Goal: Transaction & Acquisition: Download file/media

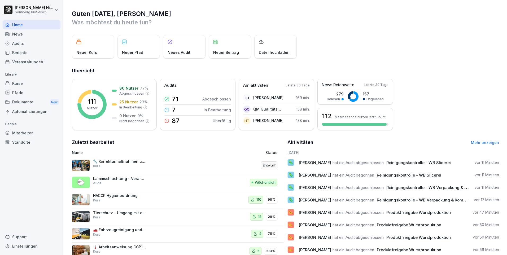
click at [29, 43] on div "Audits" at bounding box center [32, 43] width 58 height 9
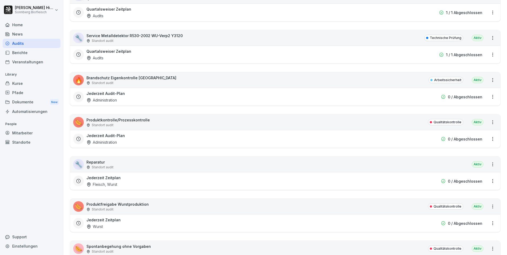
scroll to position [3290, 0]
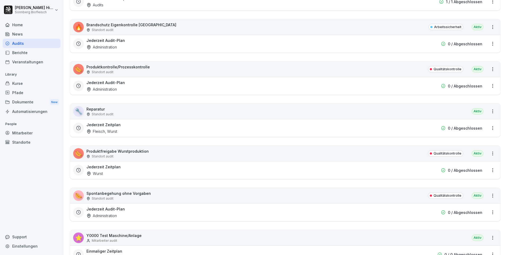
click at [124, 151] on p "Produktfreigabe Wurstproduktion" at bounding box center [117, 152] width 62 height 6
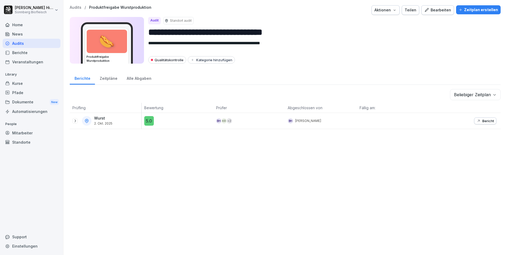
click at [77, 118] on div "Wurst [DATE]" at bounding box center [106, 121] width 69 height 10
click at [77, 122] on icon at bounding box center [75, 121] width 4 height 4
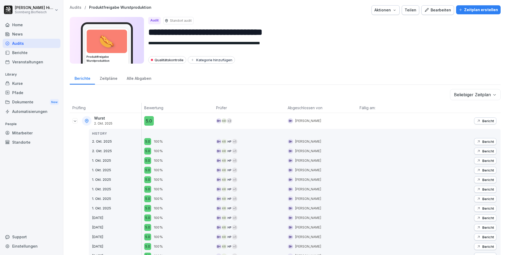
click at [486, 120] on p "Bericht" at bounding box center [489, 121] width 12 height 4
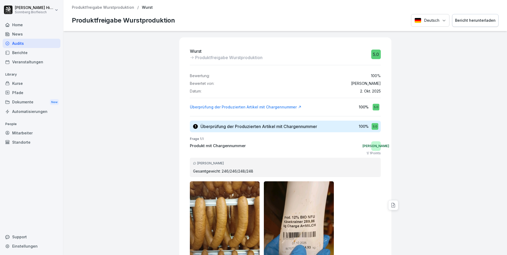
click at [475, 17] on button "Bericht herunterladen" at bounding box center [475, 20] width 46 height 13
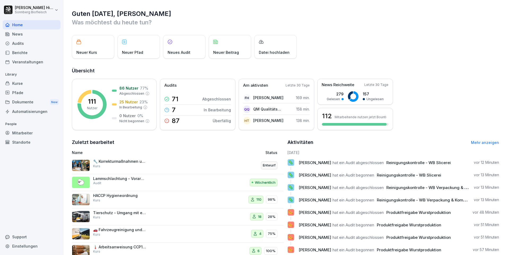
click at [23, 43] on div "Audits" at bounding box center [32, 43] width 58 height 9
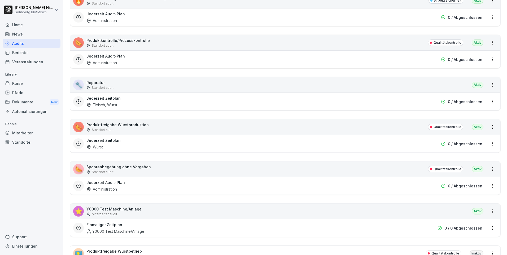
scroll to position [3423, 0]
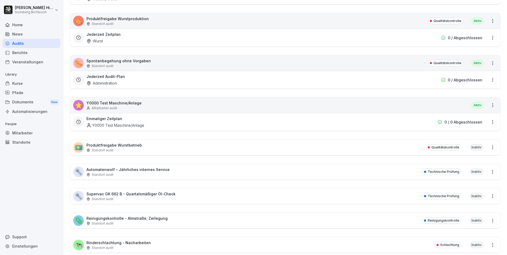
click at [132, 16] on p "Produktfreigabe Wurstproduktion" at bounding box center [117, 19] width 62 height 6
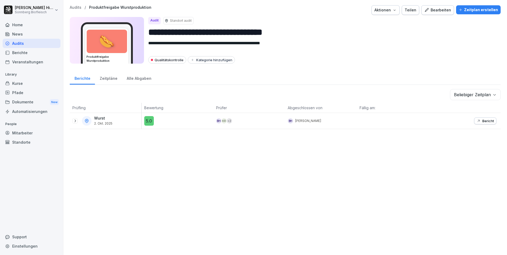
click at [76, 120] on icon at bounding box center [75, 121] width 4 height 4
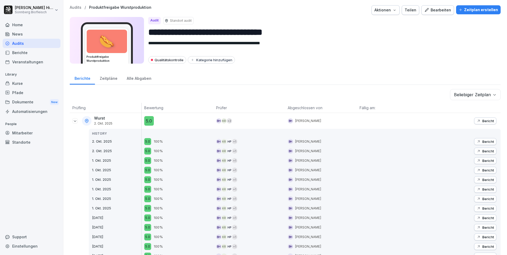
click at [483, 120] on p "Bericht" at bounding box center [489, 121] width 12 height 4
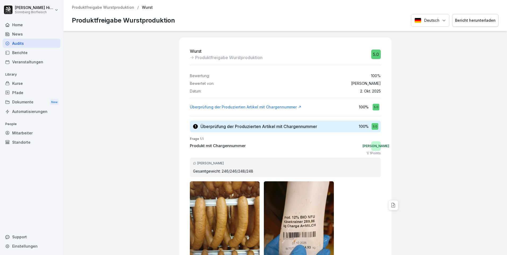
click at [480, 25] on button "Bericht herunterladen" at bounding box center [475, 20] width 46 height 13
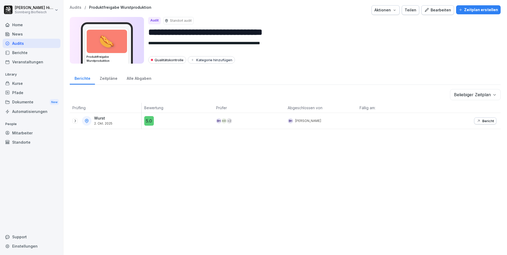
click at [75, 122] on icon at bounding box center [75, 121] width 4 height 4
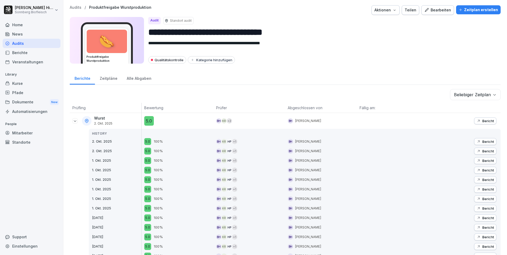
click at [484, 141] on p "Bericht" at bounding box center [489, 142] width 12 height 4
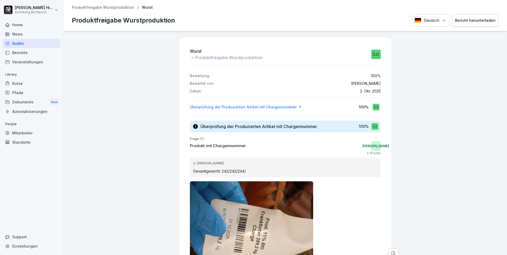
click at [469, 21] on div "Bericht herunterladen" at bounding box center [475, 21] width 41 height 6
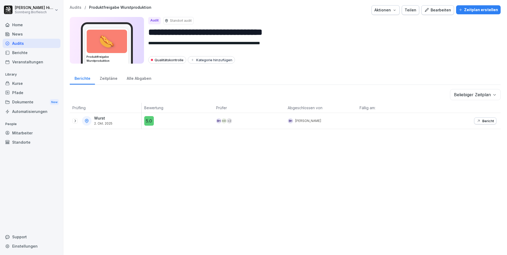
click at [74, 123] on icon at bounding box center [75, 121] width 4 height 4
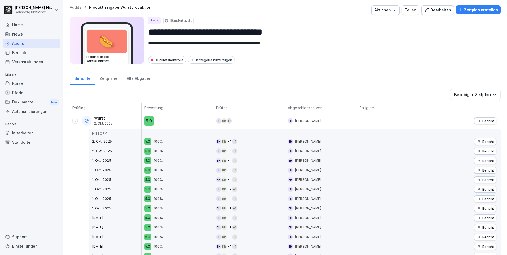
click at [483, 152] on p "Bericht" at bounding box center [489, 151] width 12 height 4
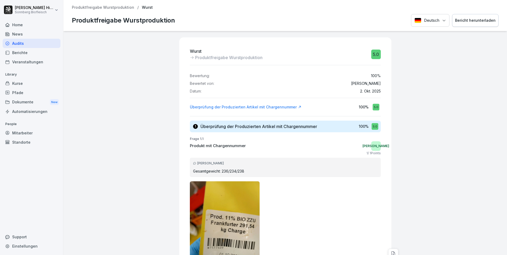
click at [476, 23] on div "Bericht herunterladen" at bounding box center [475, 21] width 41 height 6
